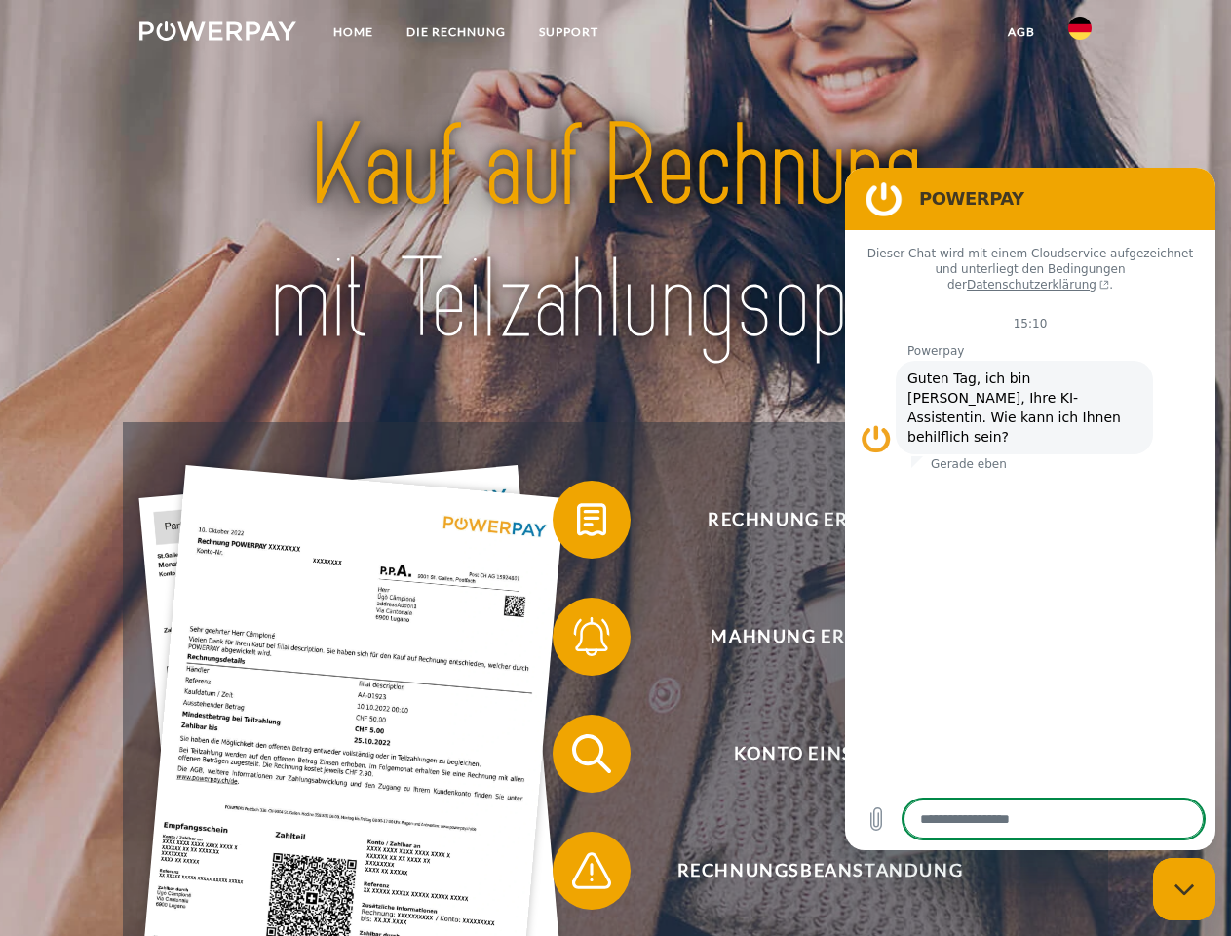
click at [217, 34] on img at bounding box center [217, 30] width 157 height 19
click at [1080, 34] on img at bounding box center [1079, 28] width 23 height 23
click at [1020, 32] on link "agb" at bounding box center [1021, 32] width 60 height 35
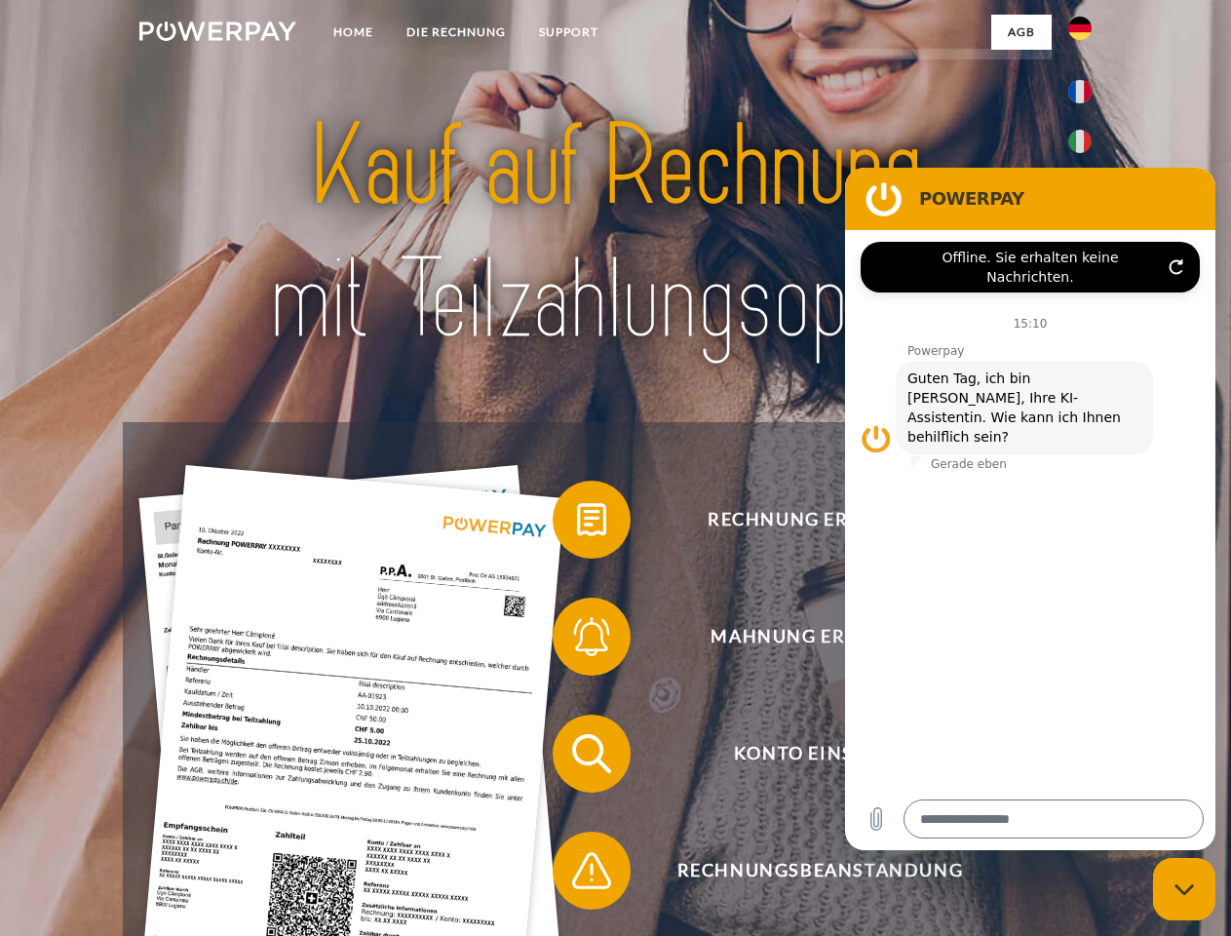
click at [577, 523] on span at bounding box center [562, 519] width 97 height 97
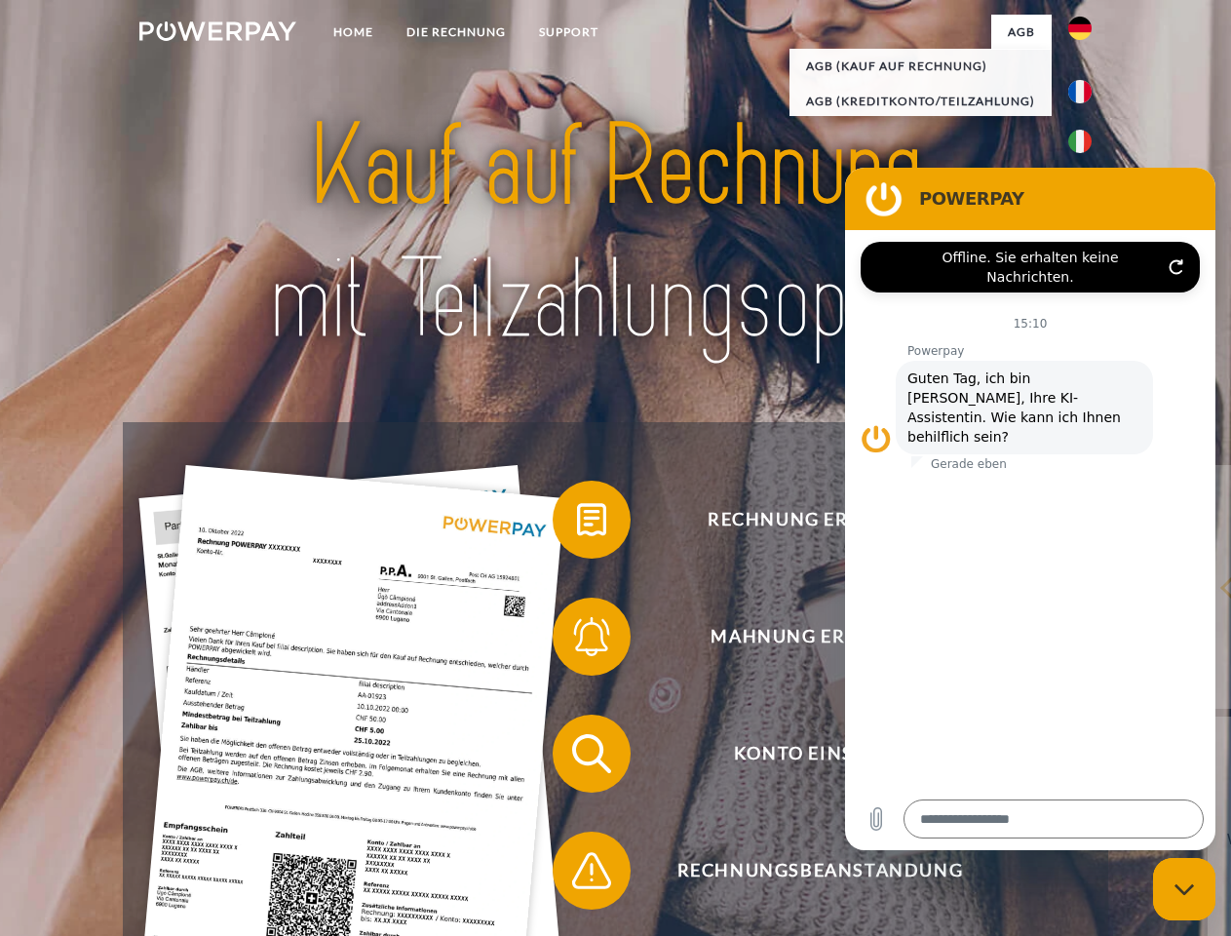
click at [577, 640] on span at bounding box center [562, 636] width 97 height 97
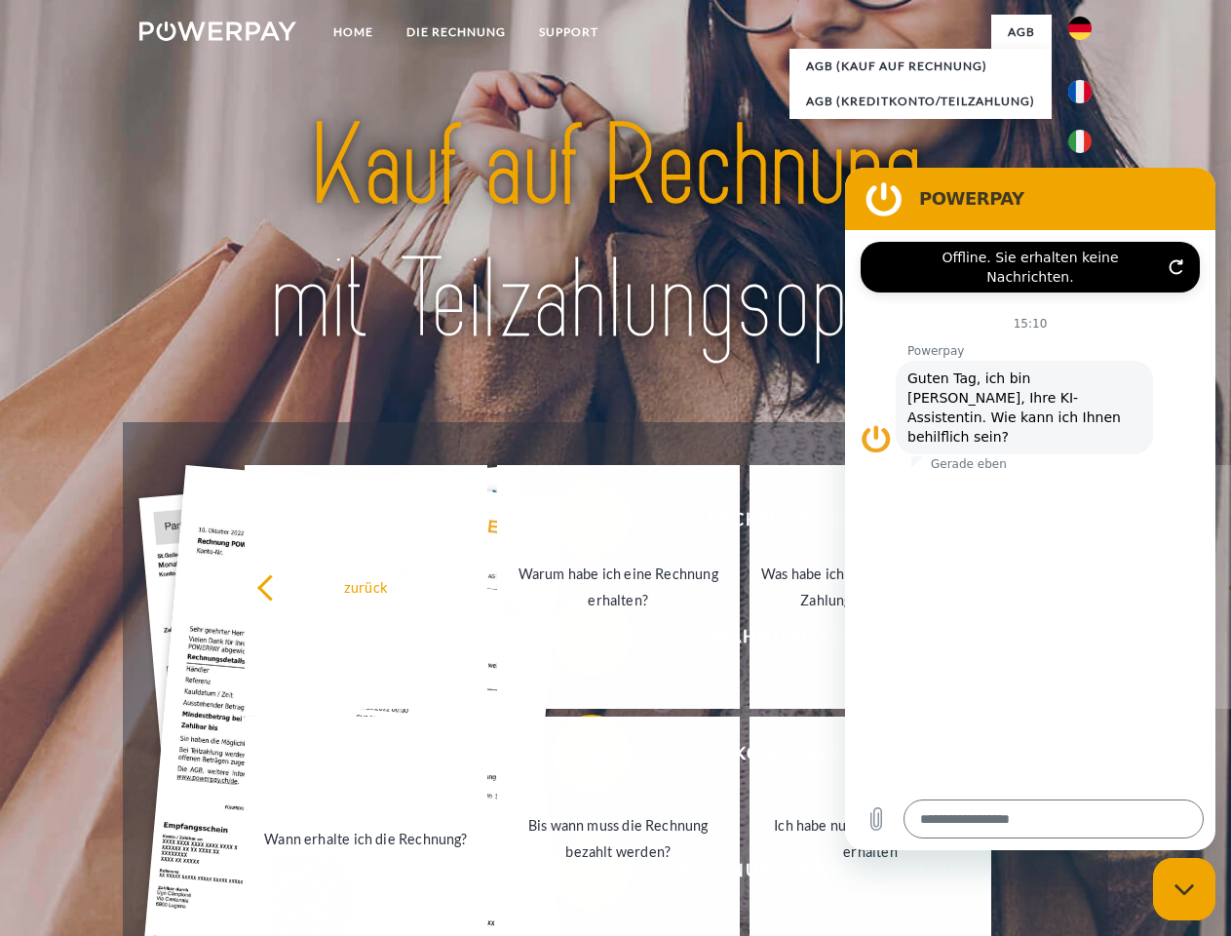
click at [577, 757] on link "Bis wann muss die Rechnung bezahlt werden?" at bounding box center [618, 838] width 243 height 244
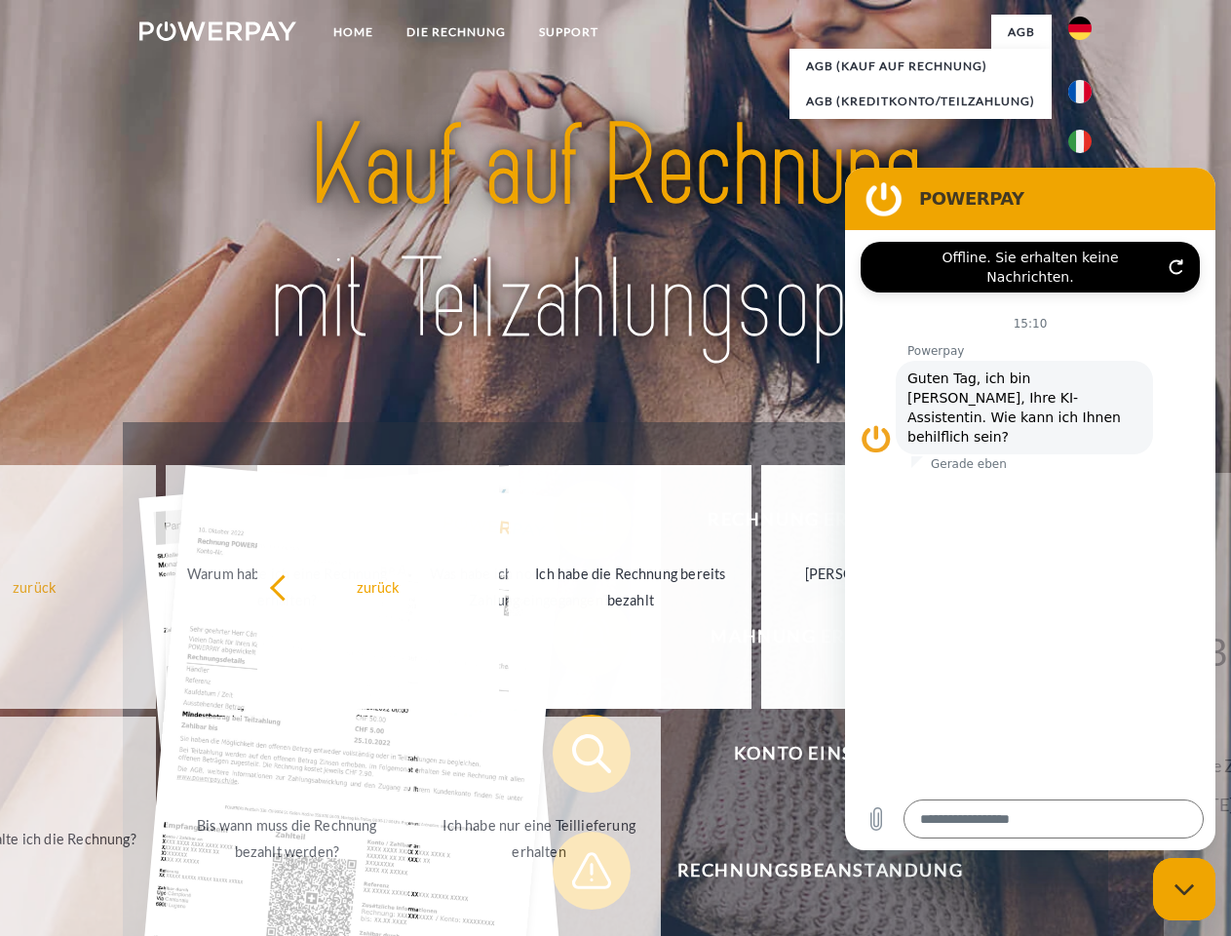
click at [577, 874] on span at bounding box center [562, 870] width 97 height 97
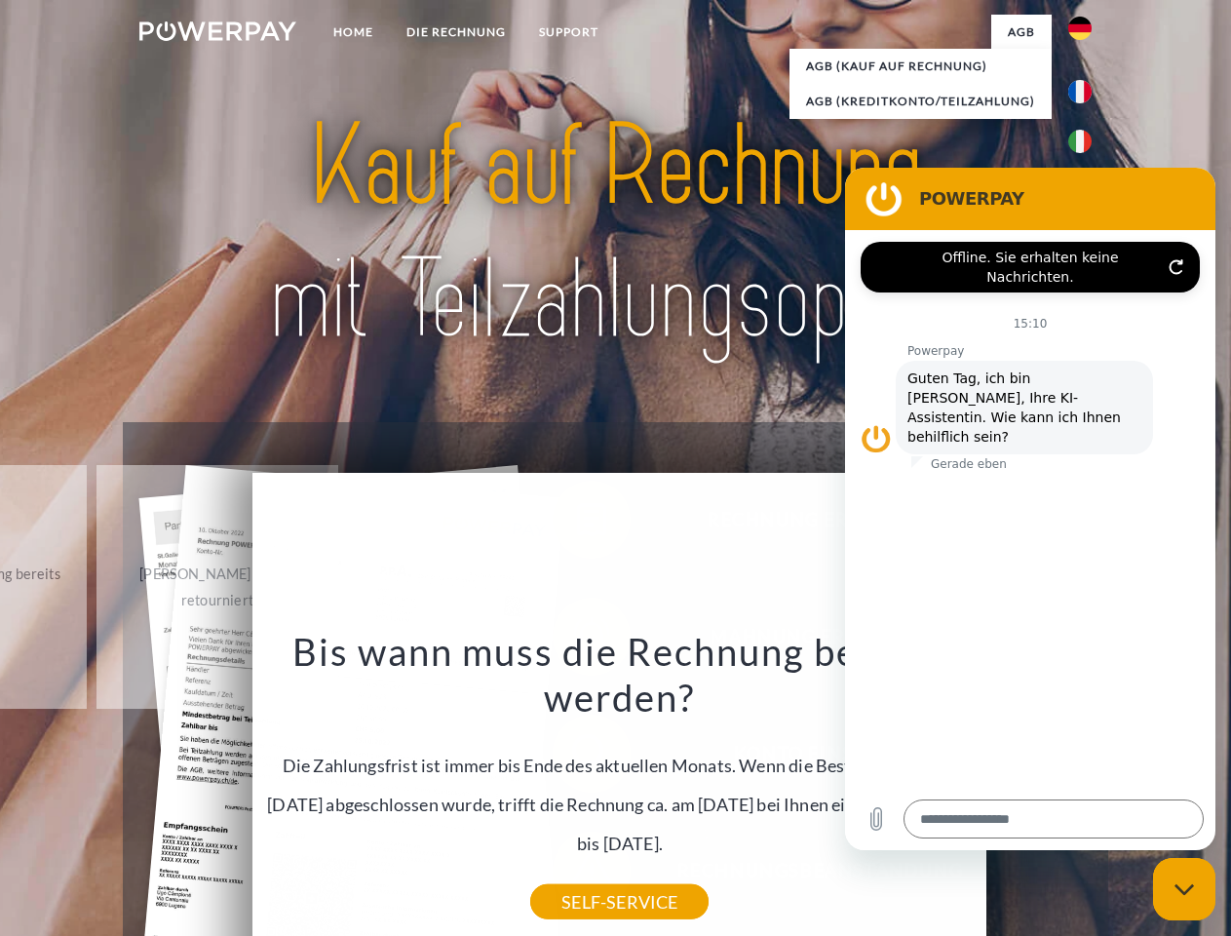
click at [1184, 889] on icon "Messaging-Fenster schließen" at bounding box center [1184, 889] width 20 height 13
type textarea "*"
